Goal: Task Accomplishment & Management: Use online tool/utility

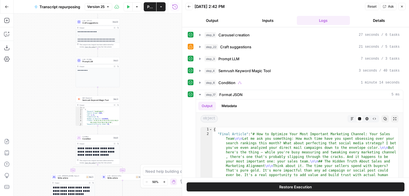
click at [403, 7] on icon "button" at bounding box center [401, 6] width 3 height 3
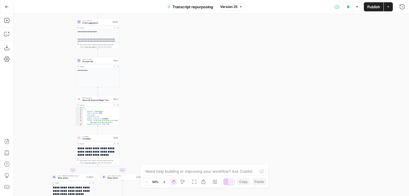
click at [7, 6] on icon "button" at bounding box center [7, 7] width 4 height 4
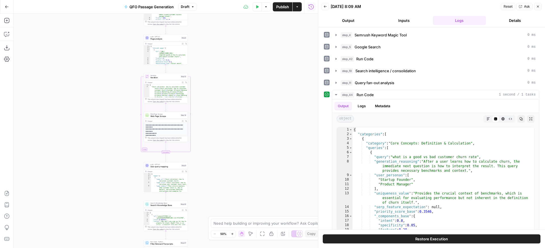
click at [285, 8] on span "Publish" at bounding box center [282, 7] width 13 height 6
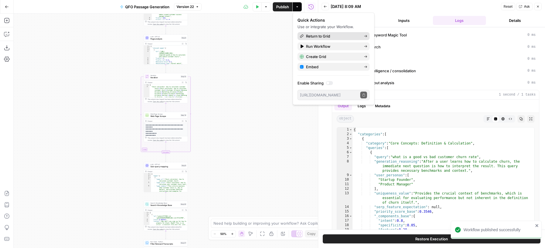
click at [322, 35] on span "Return to Grid" at bounding box center [332, 36] width 53 height 6
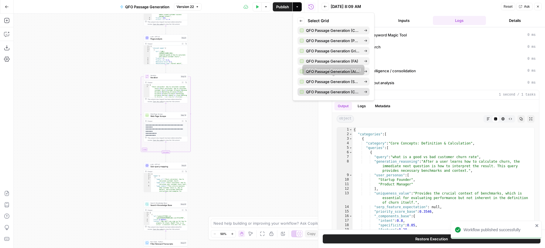
click at [339, 91] on span "QFO Passage Generation (CMOA)" at bounding box center [332, 92] width 53 height 6
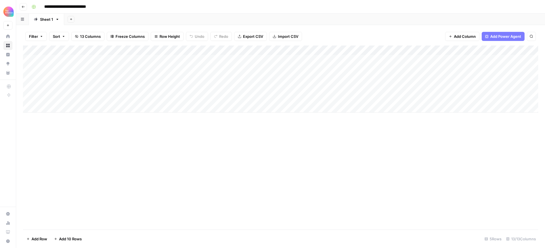
click at [22, 6] on icon "button" at bounding box center [23, 7] width 3 height 2
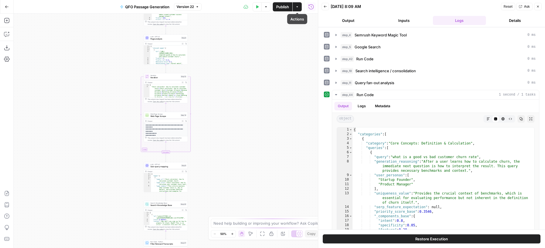
click at [299, 5] on icon "button" at bounding box center [297, 6] width 3 height 3
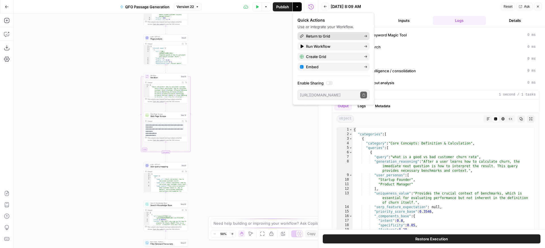
click at [313, 35] on span "Return to Grid" at bounding box center [332, 36] width 53 height 6
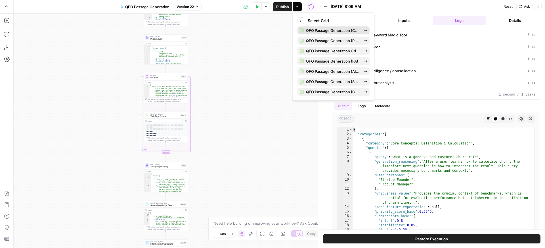
click at [335, 31] on span "QFO Passage Generation (CSC)" at bounding box center [332, 31] width 53 height 6
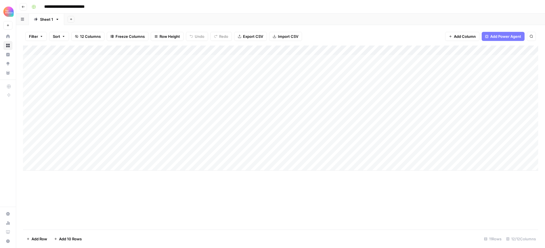
click at [24, 5] on icon "button" at bounding box center [23, 6] width 3 height 3
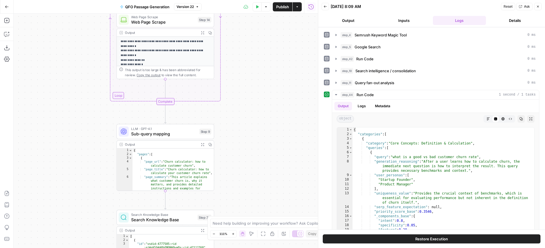
drag, startPoint x: 202, startPoint y: 132, endPoint x: 273, endPoint y: 85, distance: 85.4
click at [273, 85] on div "Workflow Input Settings Inputs SEO Research Semrush Keyword Magic Tool Step 4 O…" at bounding box center [166, 131] width 305 height 234
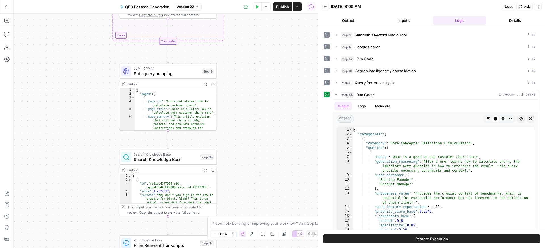
drag, startPoint x: 257, startPoint y: 147, endPoint x: 259, endPoint y: 87, distance: 60.3
click at [259, 87] on div "Workflow Input Settings Inputs SEO Research Semrush Keyword Magic Tool Step 4 O…" at bounding box center [166, 131] width 305 height 234
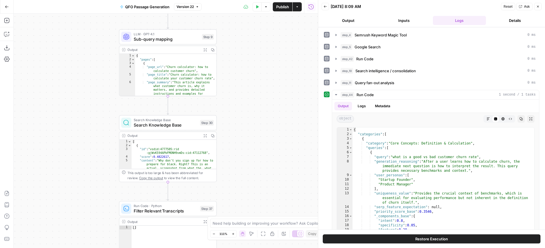
drag, startPoint x: 261, startPoint y: 137, endPoint x: 261, endPoint y: 97, distance: 40.1
click at [261, 97] on div "Workflow Input Settings Inputs SEO Research Semrush Keyword Magic Tool Step 4 O…" at bounding box center [166, 131] width 305 height 234
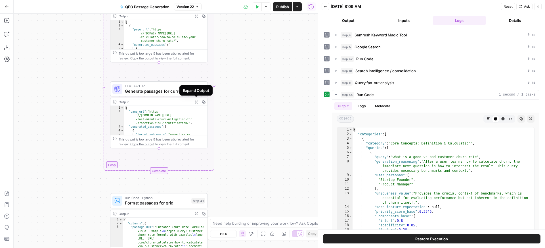
click at [195, 100] on icon "button" at bounding box center [196, 101] width 3 height 3
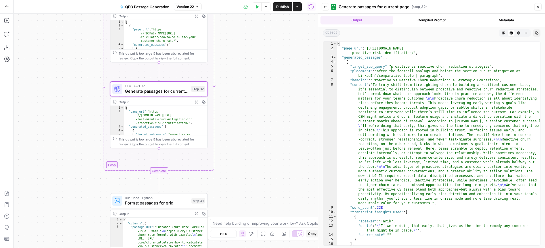
click at [409, 6] on icon "button" at bounding box center [538, 6] width 3 height 3
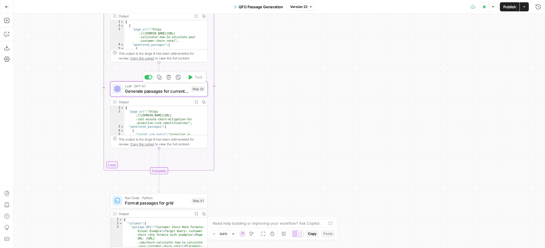
click at [166, 87] on span "LLM · GPT-4.1" at bounding box center [157, 86] width 64 height 5
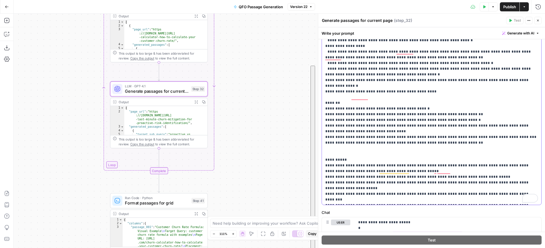
scroll to position [222, 0]
drag, startPoint x: 325, startPoint y: 70, endPoint x: 524, endPoint y: 201, distance: 238.2
click at [409, 196] on div "**********" at bounding box center [432, 89] width 220 height 232
copy p "**********"
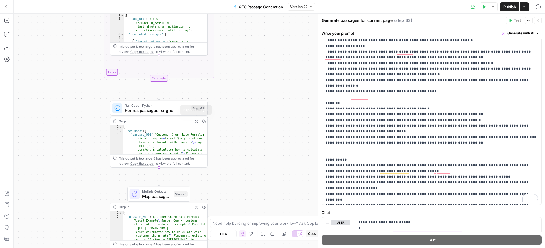
click at [197, 120] on icon "button" at bounding box center [196, 121] width 3 height 3
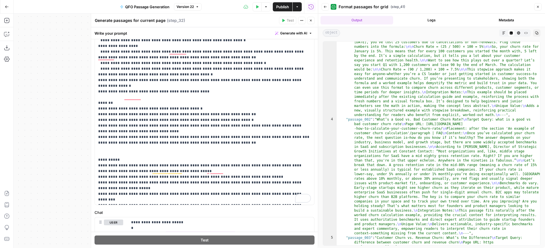
scroll to position [0, 0]
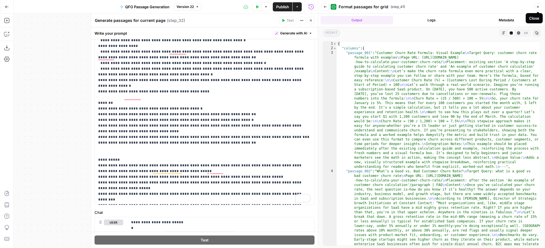
click at [409, 8] on icon "button" at bounding box center [538, 6] width 3 height 3
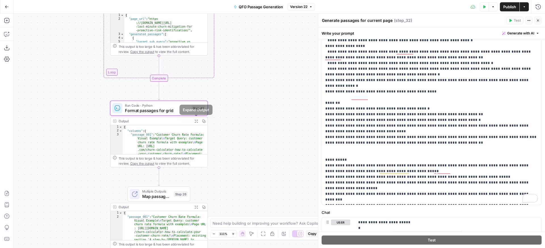
click at [197, 122] on icon "button" at bounding box center [196, 121] width 3 height 3
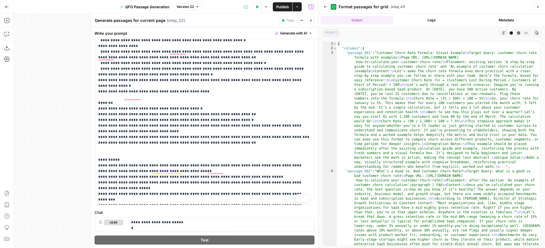
click at [409, 7] on span "Close" at bounding box center [540, 7] width 0 height 0
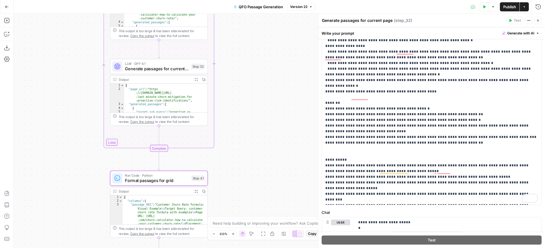
click at [197, 79] on icon "button" at bounding box center [196, 79] width 3 height 3
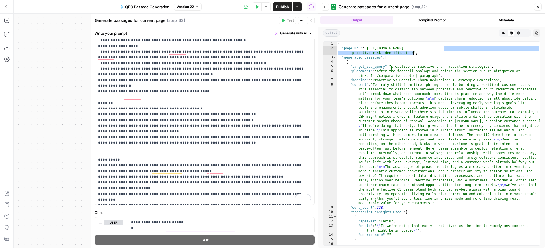
drag, startPoint x: 445, startPoint y: 48, endPoint x: 414, endPoint y: 54, distance: 31.5
click at [409, 54] on div "{ "page_url" : "https://customersuccesscollective.com/swapping-last-minute-chur…" at bounding box center [439, 154] width 204 height 226
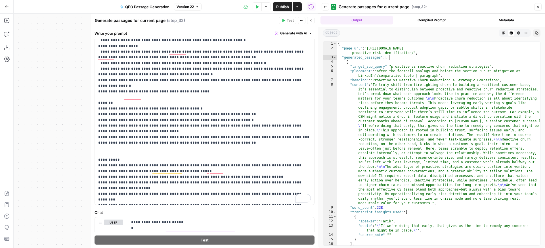
click at [409, 55] on div "{ "page_url" : "https://customersuccesscollective.com/swapping-last-minute-chur…" at bounding box center [439, 154] width 204 height 226
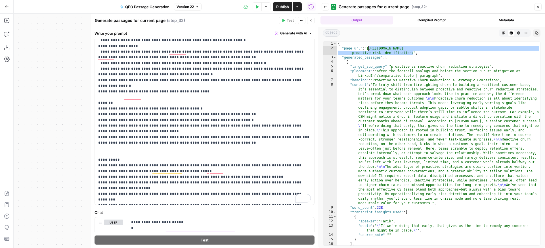
drag, startPoint x: 411, startPoint y: 52, endPoint x: 370, endPoint y: 48, distance: 41.3
click at [370, 48] on div "{ "page_url" : "https://customersuccesscollective.com/swapping-last-minute-chur…" at bounding box center [439, 154] width 204 height 226
type textarea "**********"
click at [409, 7] on icon "button" at bounding box center [538, 6] width 3 height 3
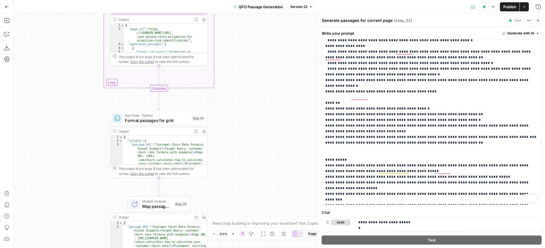
click at [197, 131] on icon "button" at bounding box center [196, 130] width 3 height 3
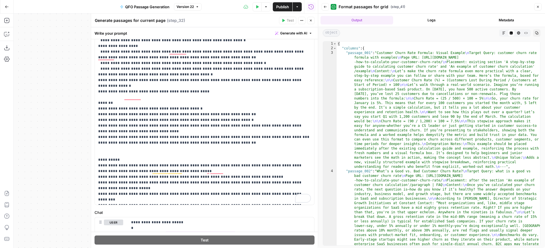
type textarea "**********"
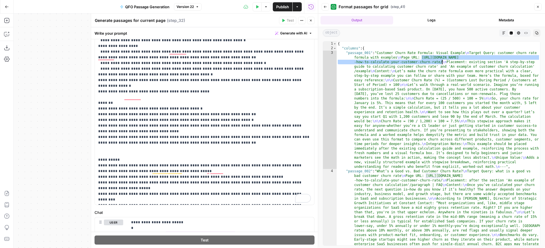
drag, startPoint x: 423, startPoint y: 57, endPoint x: 441, endPoint y: 61, distance: 19.2
click at [409, 61] on div "{ "columns" : { "passage_001" : "Customer Churn Rate Formula: Visual Example \n…" at bounding box center [439, 204] width 204 height 326
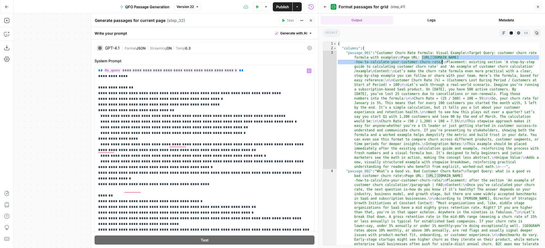
scroll to position [192, 0]
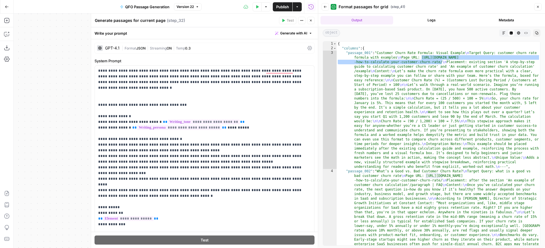
click at [311, 21] on icon "button" at bounding box center [310, 20] width 3 height 3
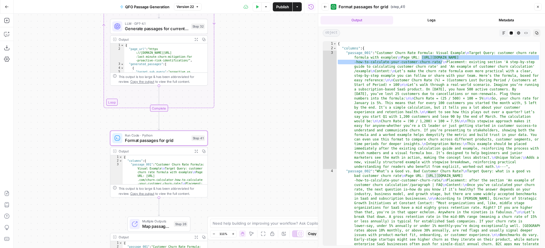
click at [409, 19] on button "Logs" at bounding box center [432, 20] width 73 height 9
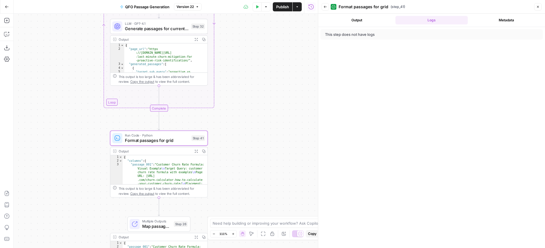
click at [361, 22] on button "Output" at bounding box center [357, 20] width 73 height 9
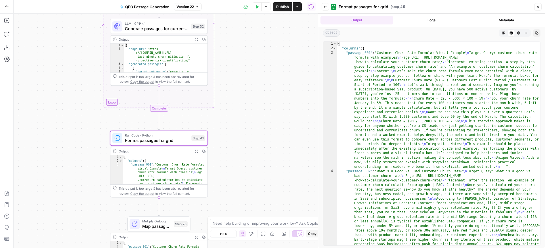
click at [178, 138] on span "Format passages for grid" at bounding box center [157, 140] width 64 height 6
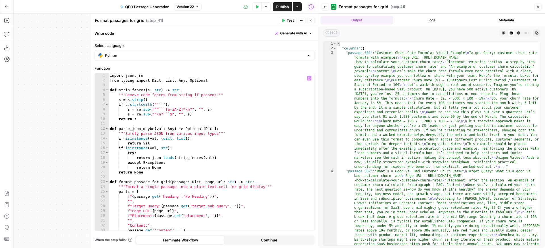
click at [110, 74] on div "import json , re from typing import Dict , List , Any , Optional def strip_fenc…" at bounding box center [212, 156] width 206 height 167
type textarea "**********"
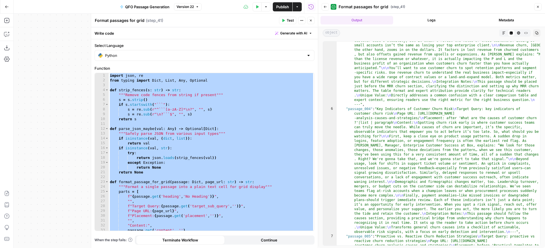
scroll to position [328, 0]
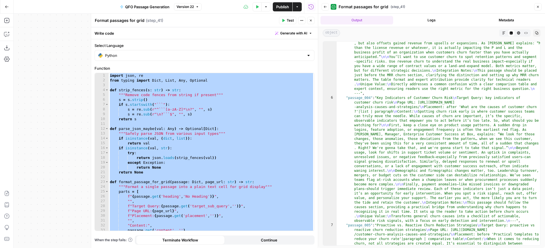
click at [233, 125] on div "import json , re from typing import Dict , List , Any , Optional def strip_fenc…" at bounding box center [212, 156] width 206 height 167
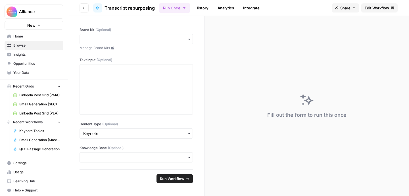
click at [28, 47] on span "Browse" at bounding box center [36, 45] width 47 height 5
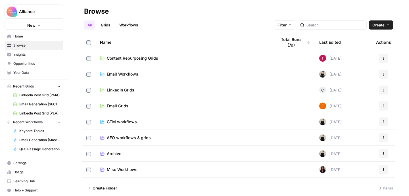
click at [116, 105] on span "Email Grids" at bounding box center [118, 106] width 22 height 6
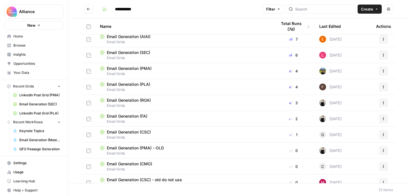
scroll to position [3, 0]
click at [160, 55] on span "Email Grids" at bounding box center [184, 57] width 168 height 5
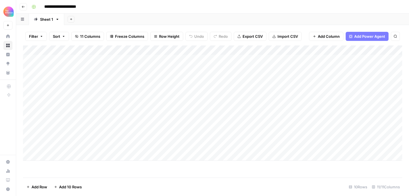
scroll to position [0, 1]
click at [156, 146] on div "Add Column" at bounding box center [212, 102] width 379 height 115
click at [156, 145] on div "Add Column" at bounding box center [212, 102] width 379 height 115
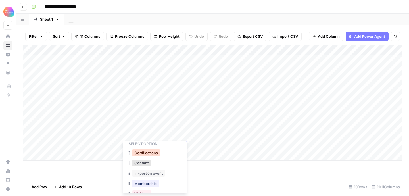
scroll to position [16, 0]
click at [154, 162] on div "Content" at bounding box center [154, 163] width 57 height 10
click at [145, 163] on button "Content" at bounding box center [141, 162] width 19 height 7
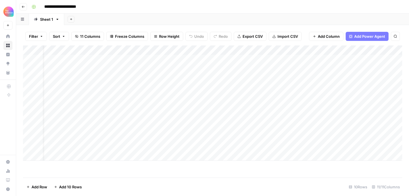
scroll to position [0, 15]
click at [191, 146] on div "Add Column" at bounding box center [212, 102] width 379 height 115
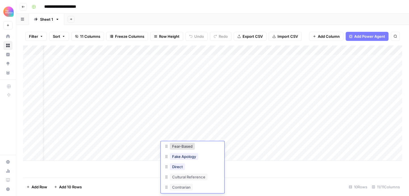
scroll to position [48, 0]
click at [184, 184] on button "Contrarian" at bounding box center [181, 183] width 23 height 7
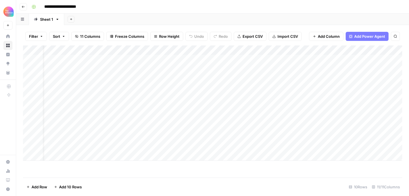
click at [241, 146] on div "Add Column" at bounding box center [212, 102] width 379 height 115
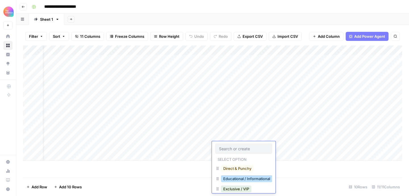
click at [248, 178] on button "Educational / Informational" at bounding box center [246, 178] width 51 height 7
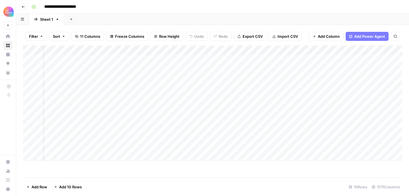
click at [294, 149] on div "Add Column" at bounding box center [212, 102] width 379 height 115
type textarea "**********"
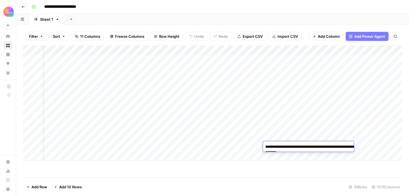
click at [272, 167] on div "Add Column" at bounding box center [212, 111] width 379 height 132
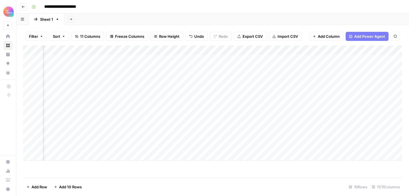
scroll to position [0, 318]
click at [155, 145] on div "Add Column" at bounding box center [212, 102] width 379 height 115
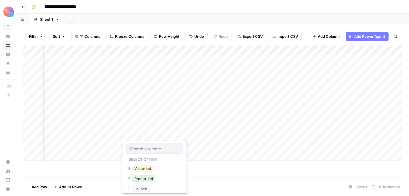
click at [151, 167] on button "Value-led" at bounding box center [142, 168] width 21 height 7
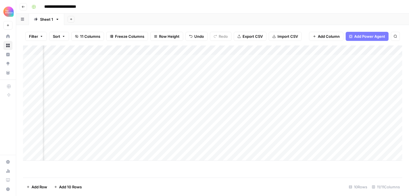
click at [291, 146] on div "Add Column" at bounding box center [212, 102] width 379 height 115
click at [364, 145] on div "Add Column" at bounding box center [212, 102] width 379 height 115
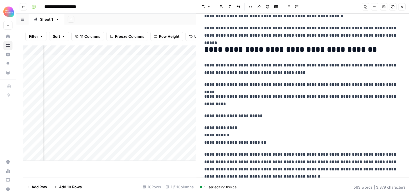
scroll to position [530, 0]
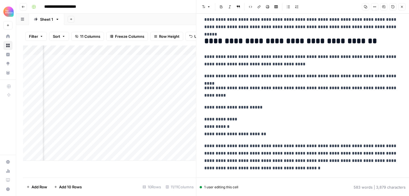
click at [401, 7] on icon "button" at bounding box center [401, 6] width 3 height 3
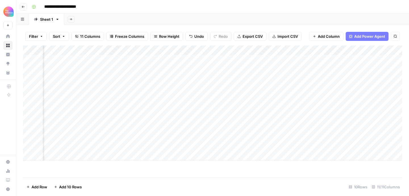
scroll to position [0, 120]
click at [191, 149] on div "Add Column" at bounding box center [212, 102] width 379 height 115
click at [195, 146] on div "Add Column" at bounding box center [212, 102] width 379 height 115
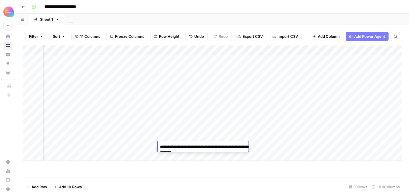
drag, startPoint x: 226, startPoint y: 154, endPoint x: 158, endPoint y: 148, distance: 68.5
click at [158, 148] on textarea "**********" at bounding box center [215, 150] width 114 height 14
click at [164, 174] on div "Add Column" at bounding box center [212, 111] width 379 height 132
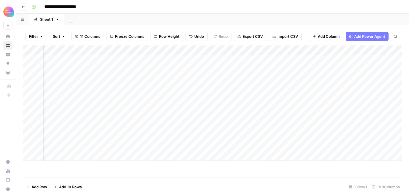
scroll to position [0, 28]
click at [293, 155] on div "Add Column" at bounding box center [212, 102] width 379 height 115
click at [286, 155] on body "**********" at bounding box center [204, 98] width 409 height 196
type textarea "**********"
click at [218, 174] on div "Add Column" at bounding box center [212, 111] width 379 height 132
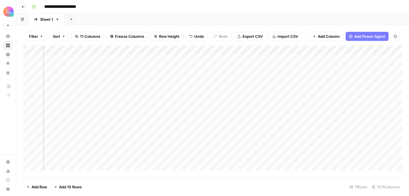
click at [223, 158] on div "Add Column" at bounding box center [212, 107] width 379 height 125
click at [223, 156] on div "Add Column" at bounding box center [212, 107] width 379 height 125
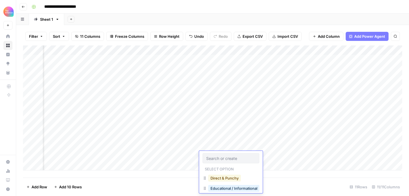
click at [222, 179] on button "Direct & Punchy" at bounding box center [224, 178] width 33 height 7
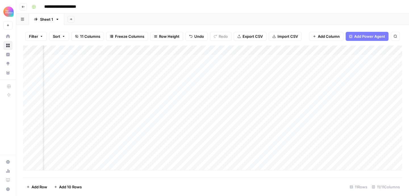
click at [171, 161] on div "Add Column" at bounding box center [212, 107] width 379 height 125
click at [173, 155] on div "Add Column" at bounding box center [212, 111] width 379 height 132
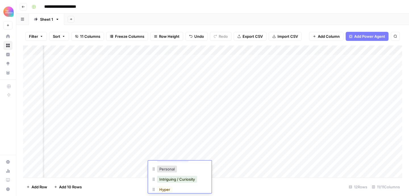
scroll to position [42, 0]
click at [185, 181] on button "Intriguing / Curiosity" at bounding box center [177, 180] width 40 height 7
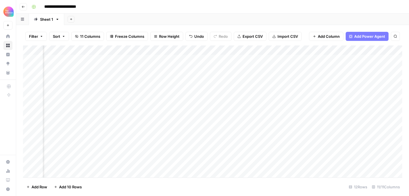
scroll to position [0, 72]
click at [154, 178] on footer "Add Row Add 10 Rows 12 Rows 11/11 Columns" at bounding box center [212, 187] width 379 height 18
click at [136, 155] on div "Add Column" at bounding box center [212, 111] width 379 height 132
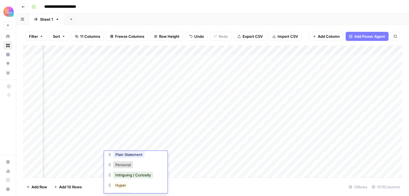
scroll to position [30, 0]
click at [138, 176] on button "Intriguing / Curiosity" at bounding box center [133, 174] width 40 height 7
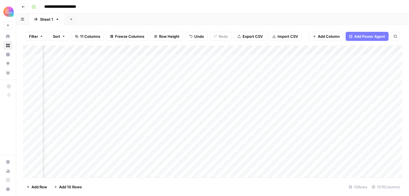
click at [91, 155] on div "Add Column" at bounding box center [212, 111] width 379 height 132
click at [80, 153] on div "Add Column" at bounding box center [212, 111] width 379 height 132
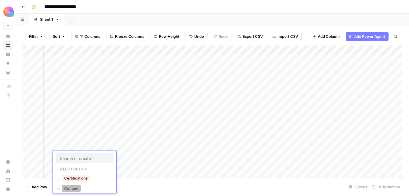
click at [79, 188] on button "Content" at bounding box center [71, 188] width 19 height 7
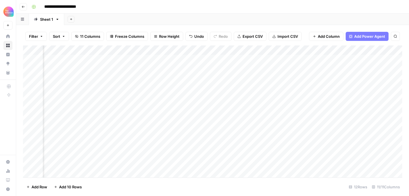
scroll to position [0, 243]
click at [232, 155] on div "Add Column" at bounding box center [212, 111] width 379 height 132
click at [223, 155] on div "Add Column" at bounding box center [212, 111] width 379 height 132
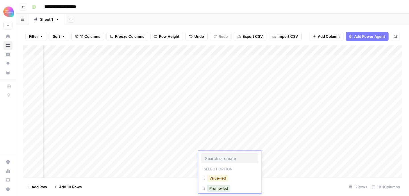
click at [225, 176] on button "Value-led" at bounding box center [217, 178] width 21 height 7
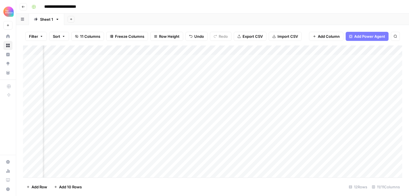
scroll to position [0, 303]
click at [307, 155] on div "Add Column" at bounding box center [212, 111] width 379 height 132
click at [366, 155] on div "Add Column" at bounding box center [212, 111] width 379 height 132
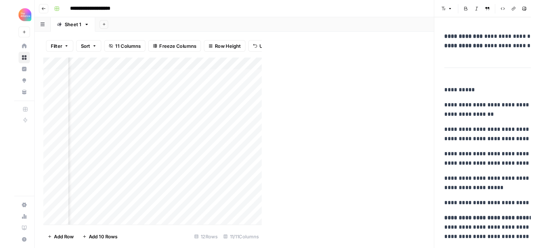
scroll to position [0, 377]
